Goal: Task Accomplishment & Management: Complete application form

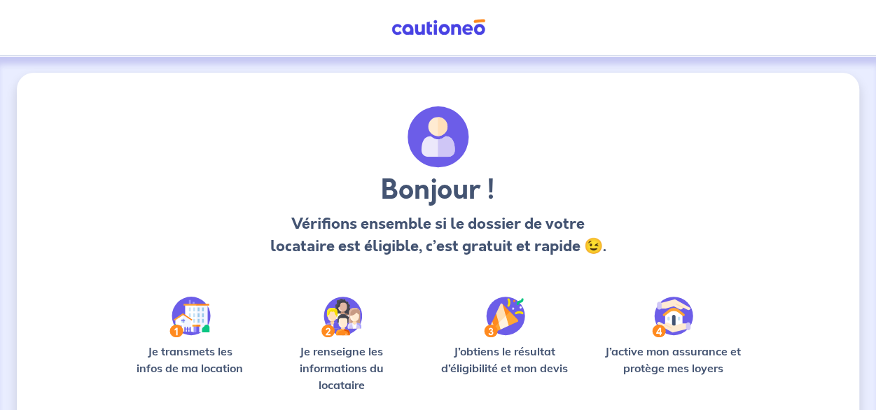
scroll to position [152, 0]
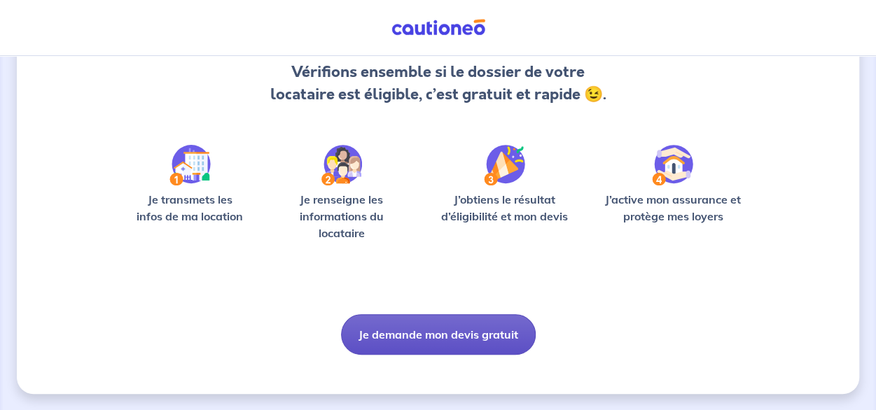
click at [435, 331] on button "Je demande mon devis gratuit" at bounding box center [438, 335] width 195 height 41
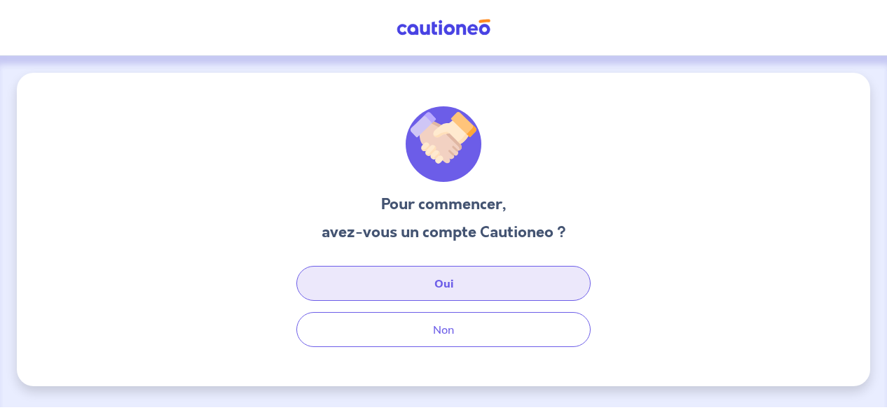
click at [423, 287] on button "Oui" at bounding box center [443, 283] width 294 height 35
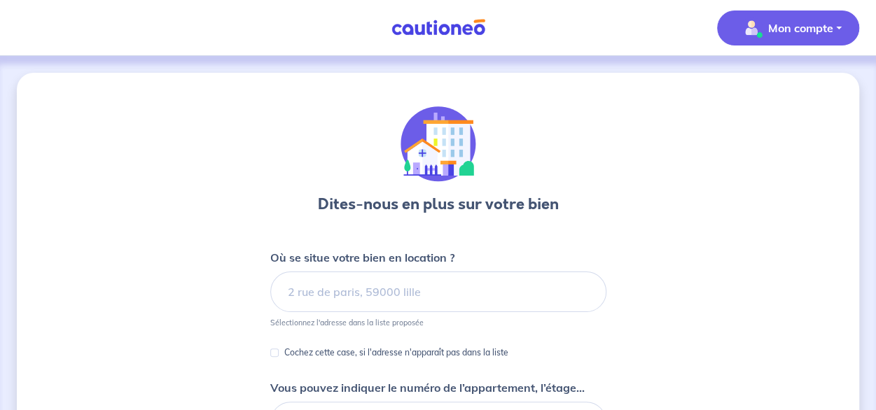
click at [794, 29] on p "Mon compte" at bounding box center [800, 28] width 65 height 17
click at [777, 76] on link "Mes informations" at bounding box center [774, 87] width 113 height 22
click at [777, 76] on div "Dites-nous en plus sur votre bien Où se situe votre bien en location ? Sélectio…" at bounding box center [438, 362] width 843 height 579
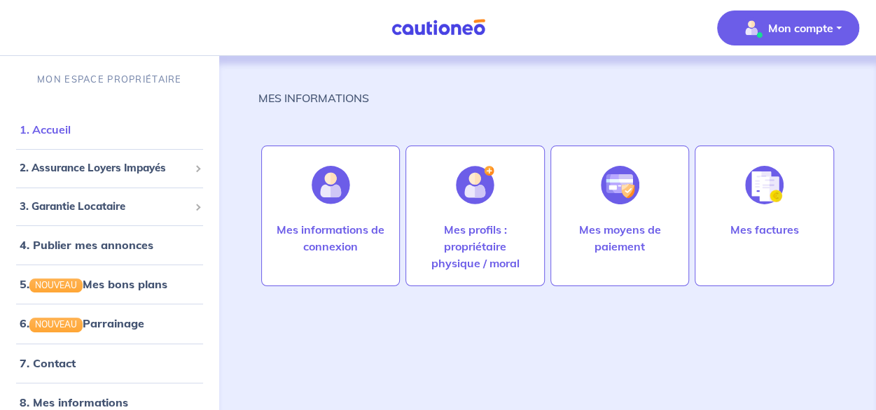
click at [59, 130] on link "1. Accueil" at bounding box center [45, 130] width 51 height 14
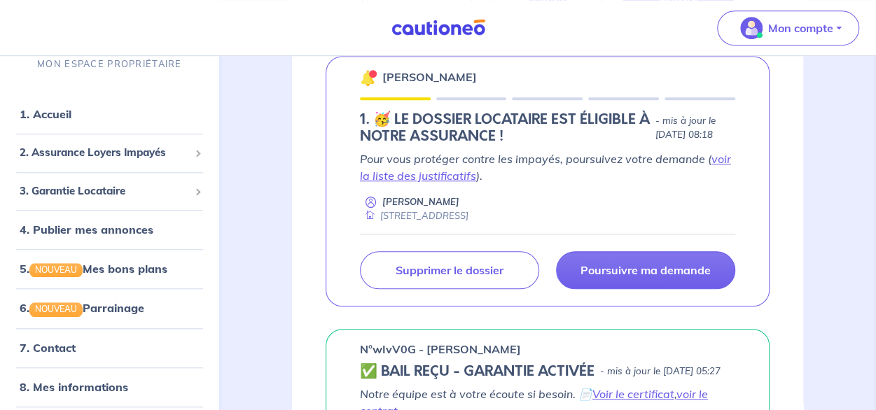
scroll to position [502, 0]
click at [413, 182] on link "voir la liste des justificatifs" at bounding box center [545, 166] width 371 height 31
